Goal: Information Seeking & Learning: Learn about a topic

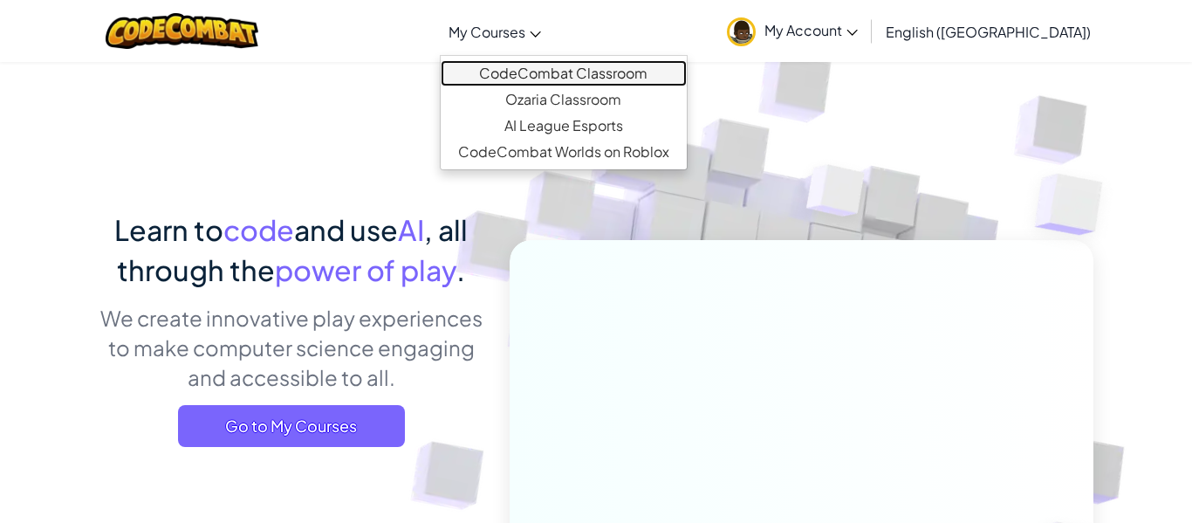
click at [582, 78] on link "CodeCombat Classroom" at bounding box center [564, 73] width 246 height 26
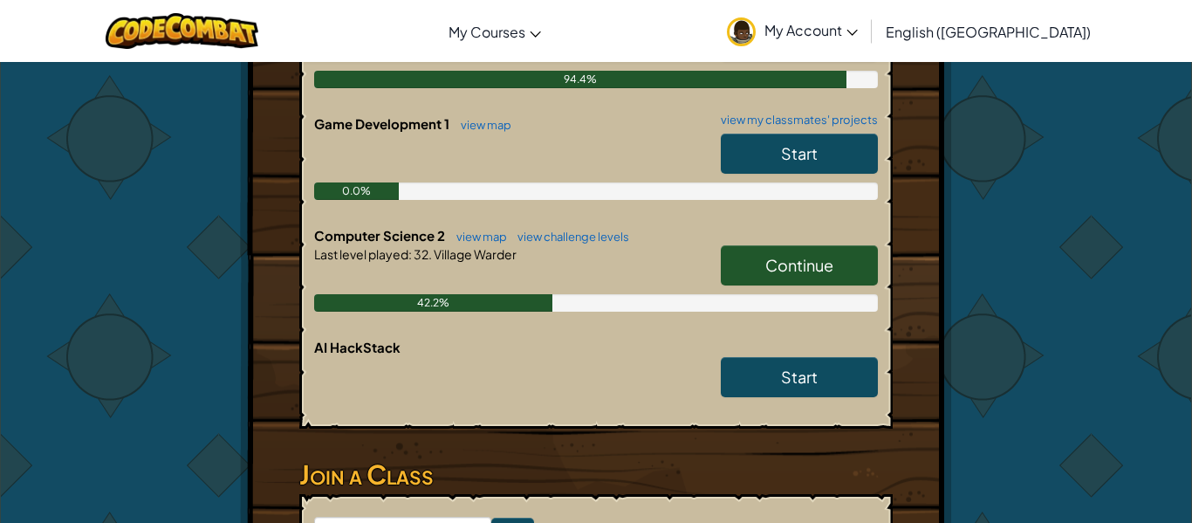
scroll to position [475, 0]
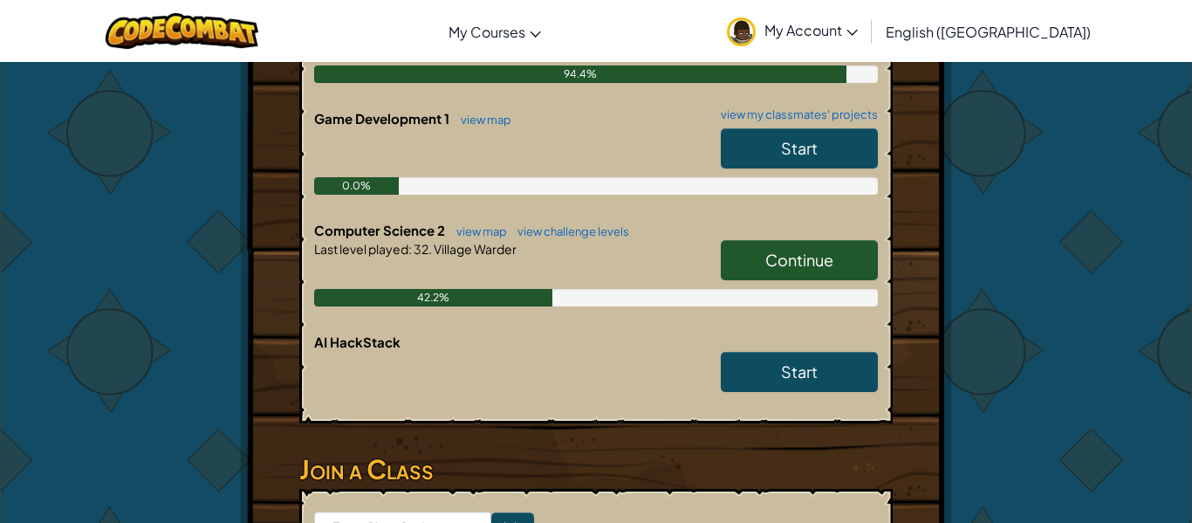
click at [815, 266] on span "Continue" at bounding box center [799, 260] width 68 height 20
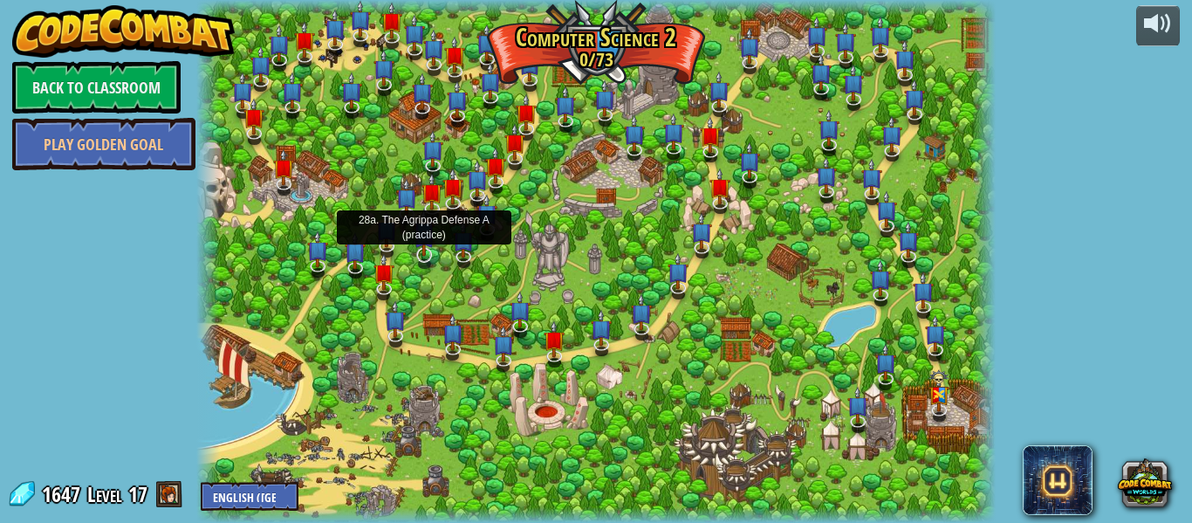
click at [421, 251] on img at bounding box center [424, 232] width 21 height 49
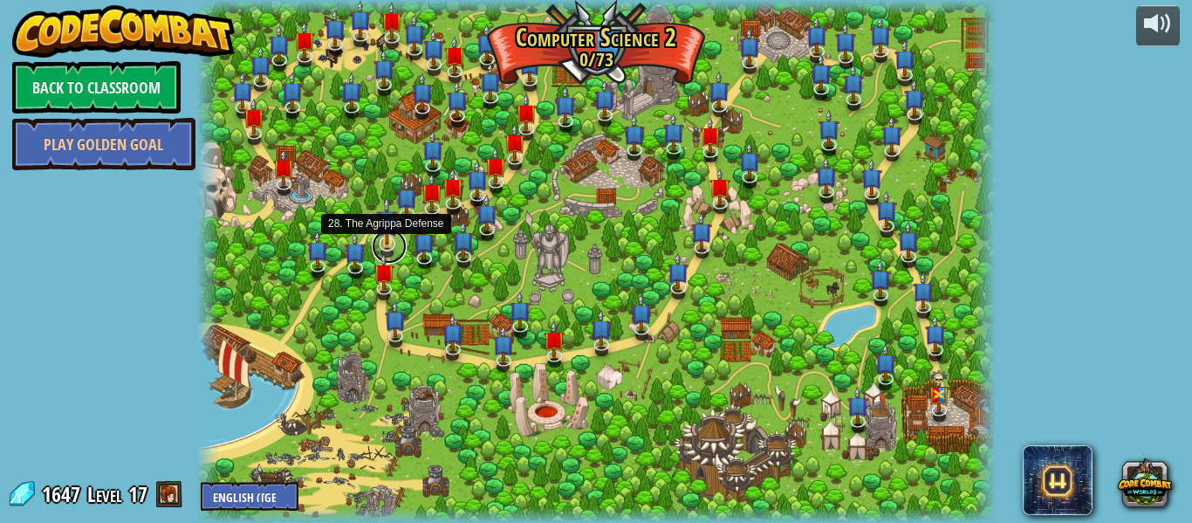
click at [401, 246] on link at bounding box center [389, 246] width 35 height 35
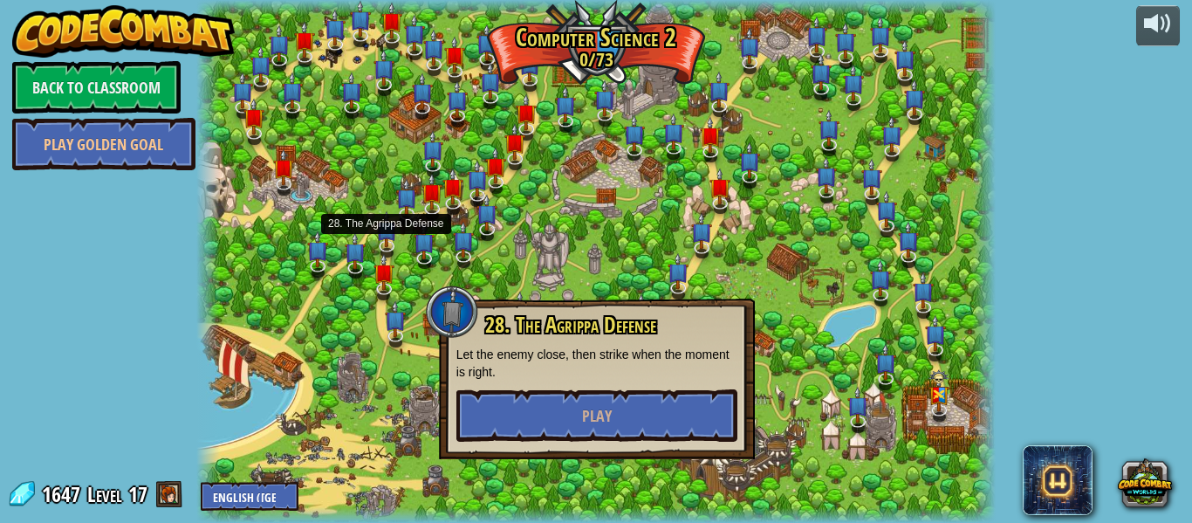
click at [380, 305] on div at bounding box center [595, 261] width 799 height 523
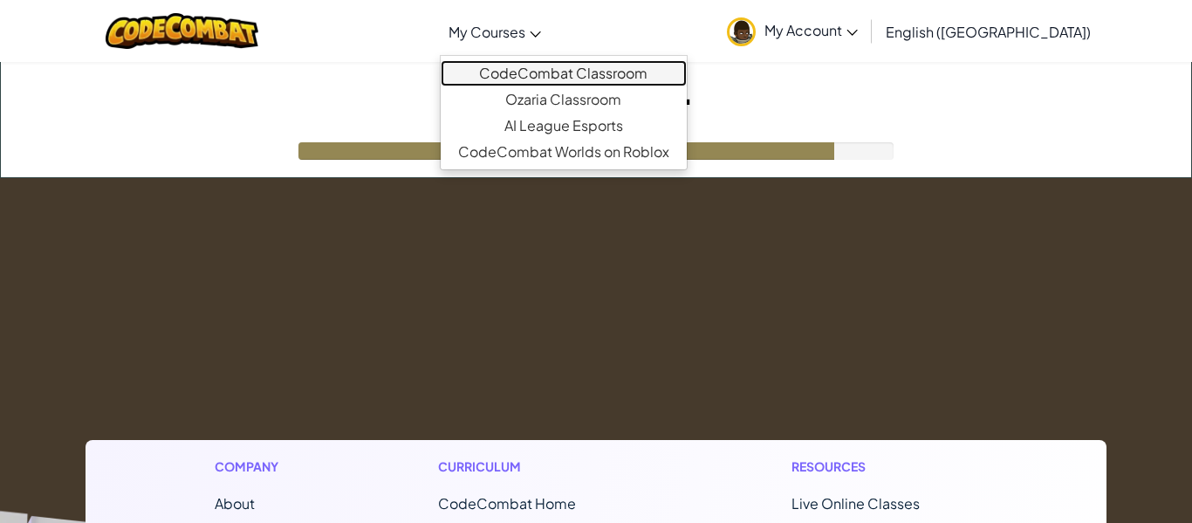
click at [562, 67] on link "CodeCombat Classroom" at bounding box center [564, 73] width 246 height 26
click at [570, 78] on link "CodeCombat Classroom" at bounding box center [564, 73] width 246 height 26
